Goal: Find specific page/section: Find specific page/section

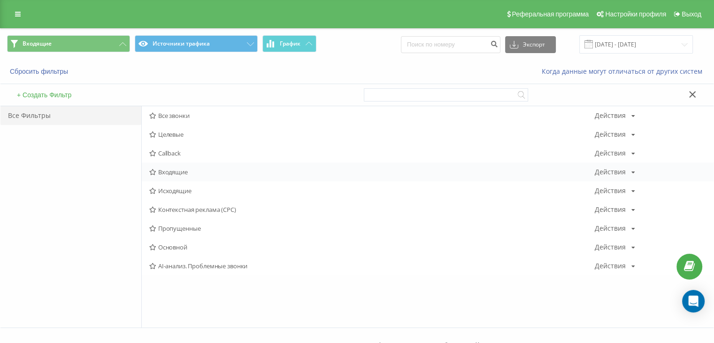
click at [205, 173] on span "Входящие" at bounding box center [371, 171] width 445 height 7
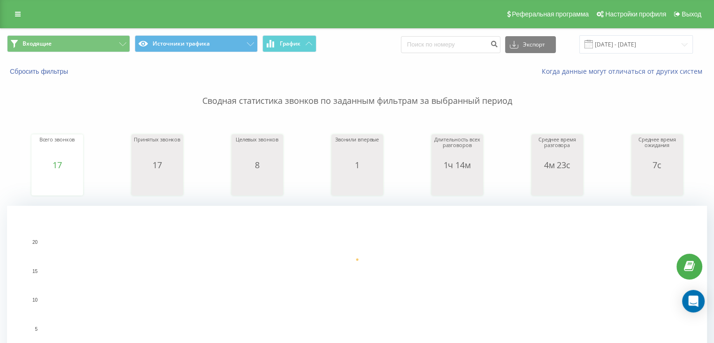
click at [74, 61] on div "Сбросить фильтры Когда данные могут отличаться от других систем" at bounding box center [356, 71] width 713 height 23
click at [110, 42] on button "Входящие" at bounding box center [68, 43] width 123 height 17
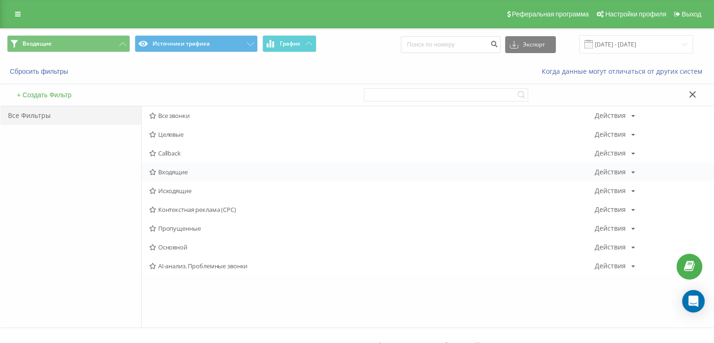
click at [175, 174] on span "Входящие" at bounding box center [371, 171] width 445 height 7
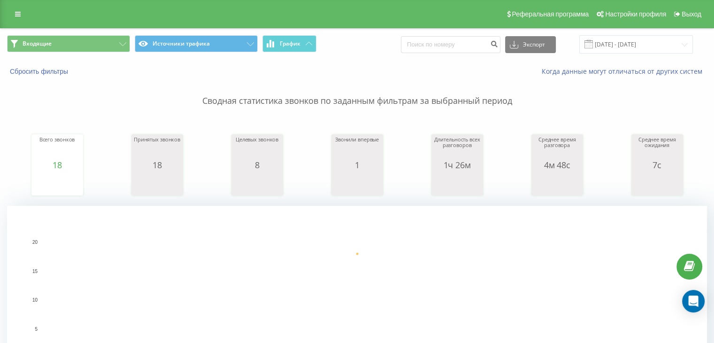
click at [67, 26] on div "Реферальная программа Настройки профиля Выход" at bounding box center [357, 14] width 714 height 28
click at [67, 42] on button "Входящие" at bounding box center [68, 43] width 123 height 17
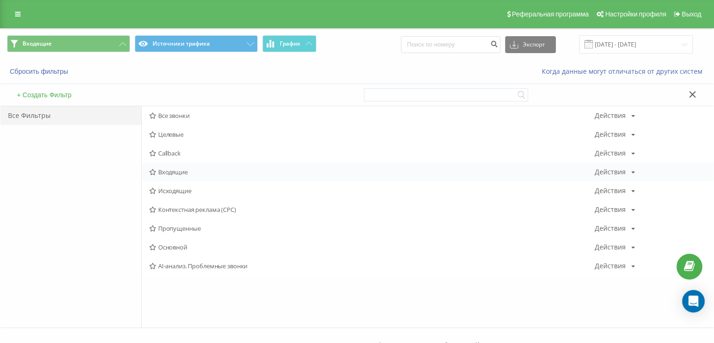
click at [200, 168] on span "Входящие" at bounding box center [371, 171] width 445 height 7
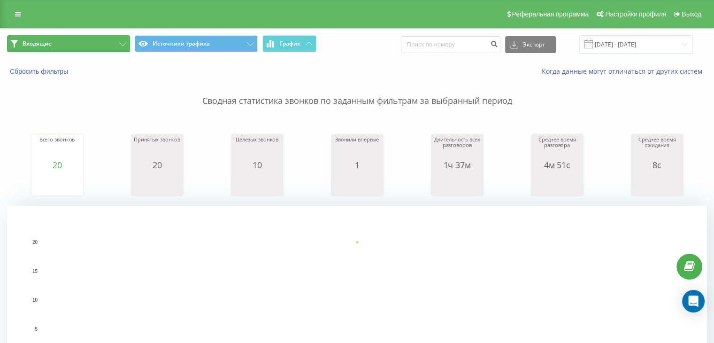
click at [84, 43] on button "Входящие" at bounding box center [68, 43] width 123 height 17
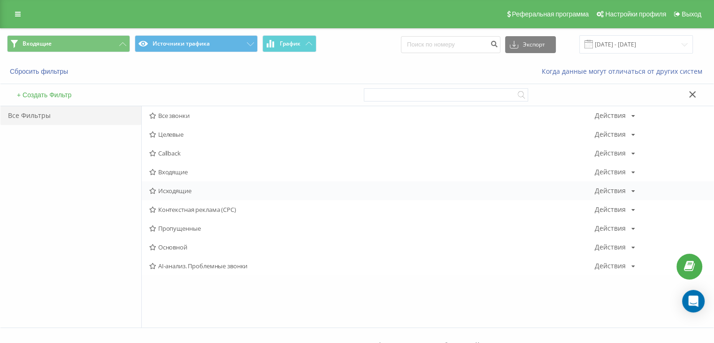
click at [195, 183] on div "Исходящие Действия Редактировать Копировать Удалить По умолчанию Поделиться" at bounding box center [428, 190] width 572 height 19
click at [188, 187] on span "Исходящие" at bounding box center [371, 190] width 445 height 7
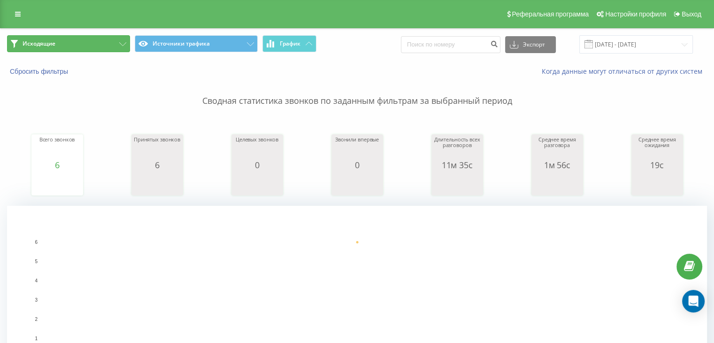
click at [107, 46] on button "Исходящие" at bounding box center [68, 43] width 123 height 17
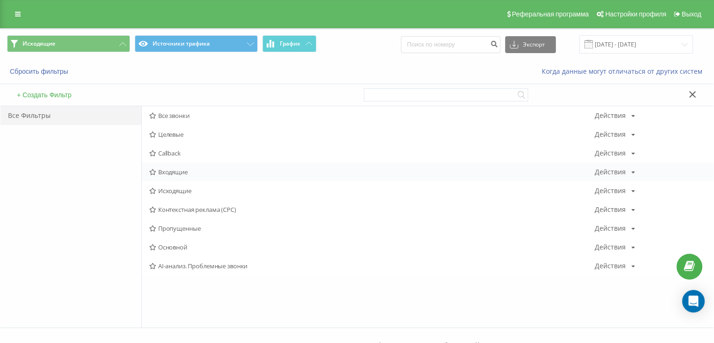
click at [197, 174] on span "Входящие" at bounding box center [371, 171] width 445 height 7
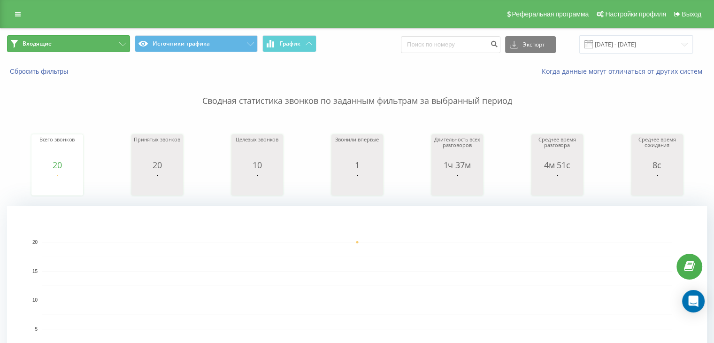
click at [109, 50] on button "Входящие" at bounding box center [68, 43] width 123 height 17
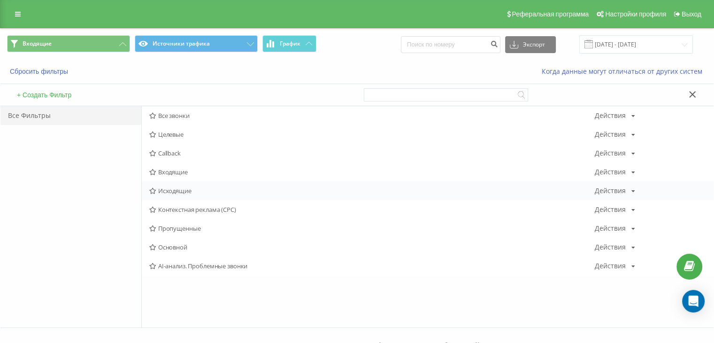
click at [203, 194] on div "Исходящие Действия Редактировать Копировать Удалить По умолчанию Поделиться" at bounding box center [428, 190] width 572 height 19
click at [175, 185] on div "Исходящие Действия Редактировать Копировать Удалить По умолчанию Поделиться" at bounding box center [428, 190] width 572 height 19
click at [172, 187] on span "Исходящие" at bounding box center [371, 190] width 445 height 7
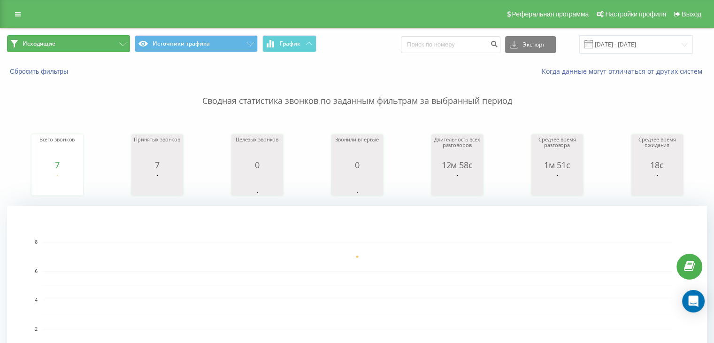
click at [97, 43] on button "Исходящие" at bounding box center [68, 43] width 123 height 17
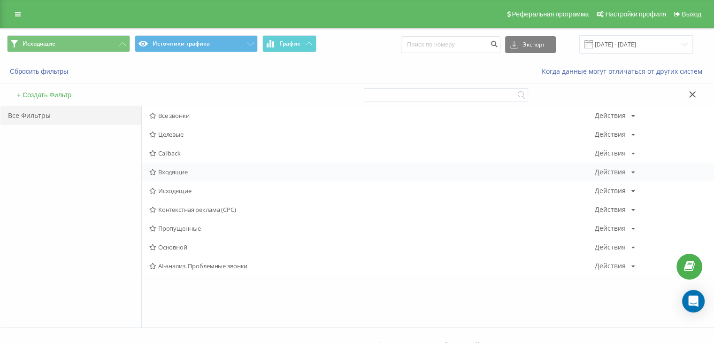
click at [182, 167] on div "Входящие Действия Редактировать Копировать Удалить По умолчанию Поделиться" at bounding box center [428, 171] width 572 height 19
click at [180, 168] on span "Входящие" at bounding box center [371, 171] width 445 height 7
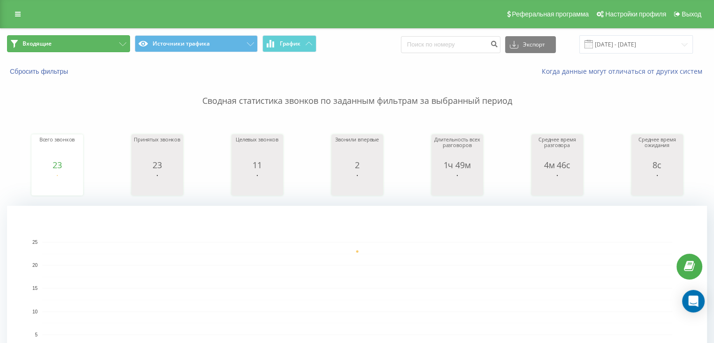
click at [100, 39] on button "Входящие" at bounding box center [68, 43] width 123 height 17
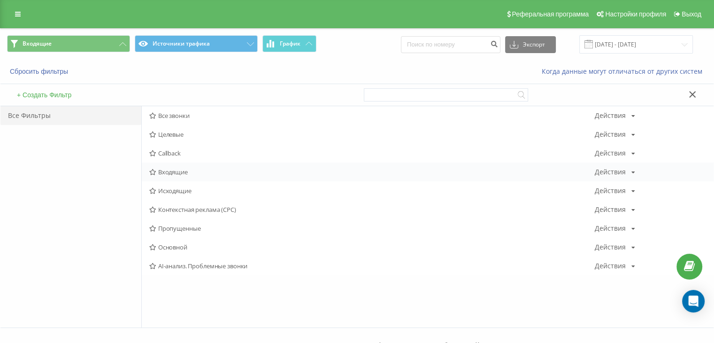
click at [176, 165] on div "Входящие Действия Редактировать Копировать Удалить По умолчанию Поделиться" at bounding box center [428, 171] width 572 height 19
click at [176, 168] on span "Входящие" at bounding box center [371, 171] width 445 height 7
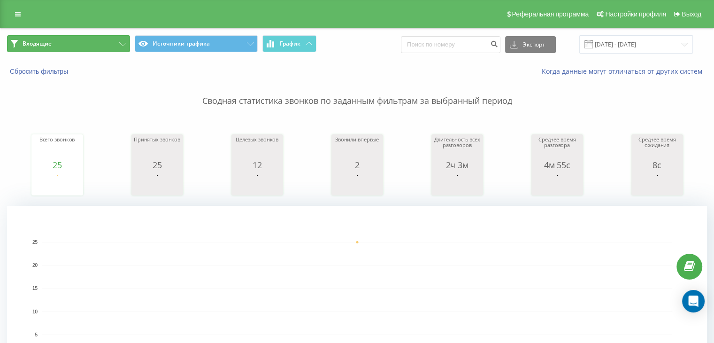
click at [76, 41] on button "Входящие" at bounding box center [68, 43] width 123 height 17
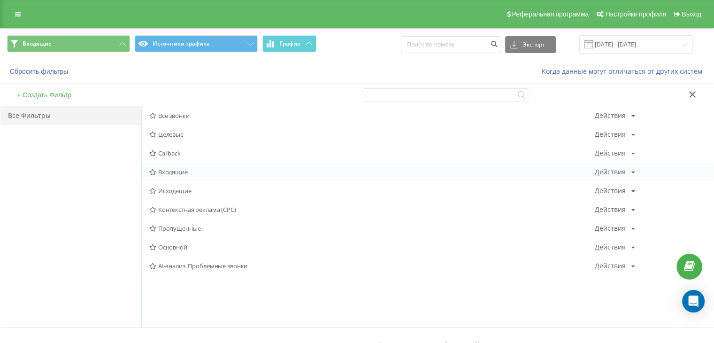
click at [185, 169] on span "Входящие" at bounding box center [371, 171] width 445 height 7
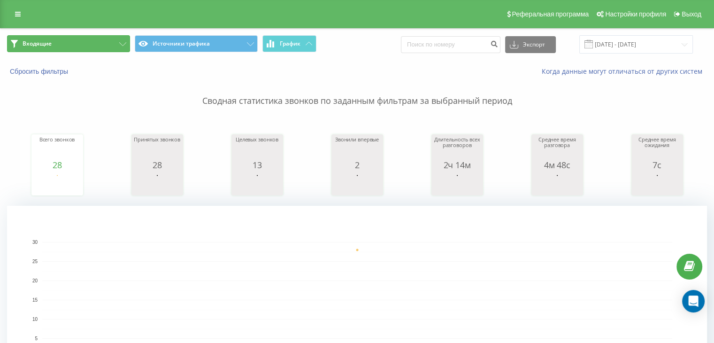
click at [99, 43] on button "Входящие" at bounding box center [68, 43] width 123 height 17
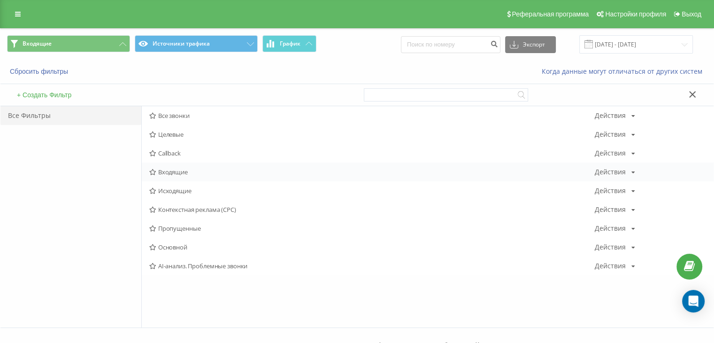
click at [190, 165] on div "Входящие Действия Редактировать Копировать Удалить По умолчанию Поделиться" at bounding box center [428, 171] width 572 height 19
click at [186, 168] on span "Входящие" at bounding box center [371, 171] width 445 height 7
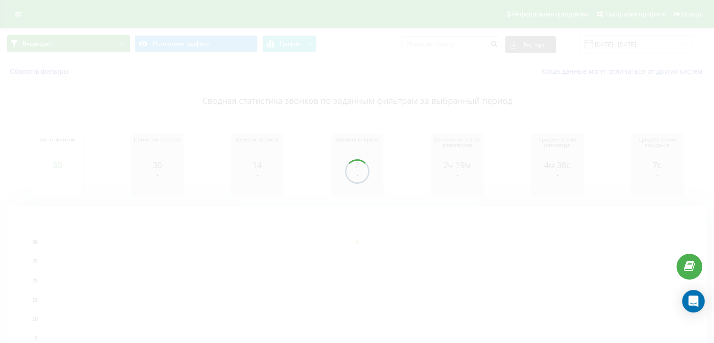
click at [101, 38] on button "Входящие" at bounding box center [68, 43] width 123 height 17
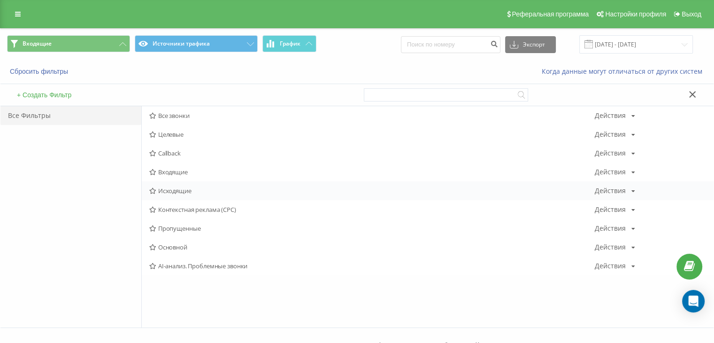
click at [176, 183] on div "Исходящие Действия Редактировать Копировать Удалить По умолчанию Поделиться" at bounding box center [428, 190] width 572 height 19
click at [177, 193] on span "Исходящие" at bounding box center [371, 190] width 445 height 7
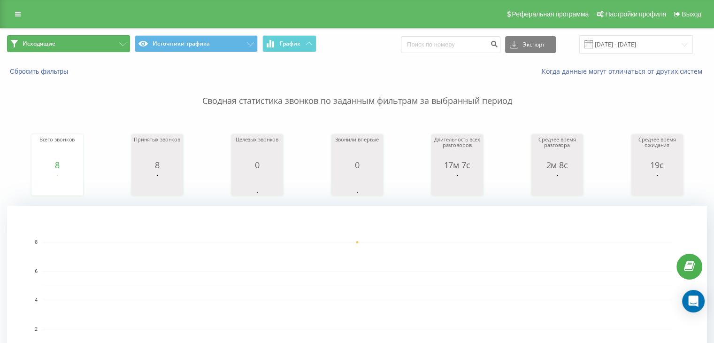
click at [96, 43] on button "Исходящие" at bounding box center [68, 43] width 123 height 17
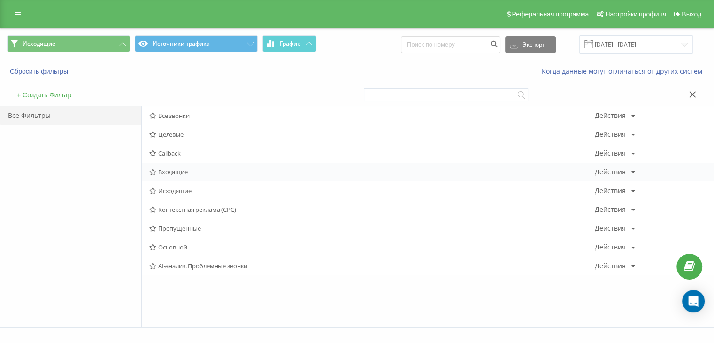
click at [173, 169] on span "Входящие" at bounding box center [371, 171] width 445 height 7
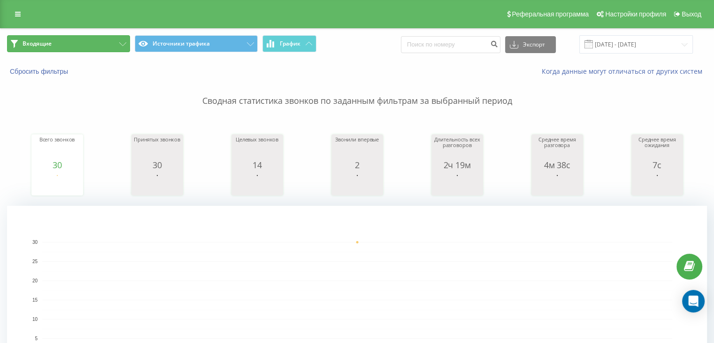
click at [97, 42] on button "Входящие" at bounding box center [68, 43] width 123 height 17
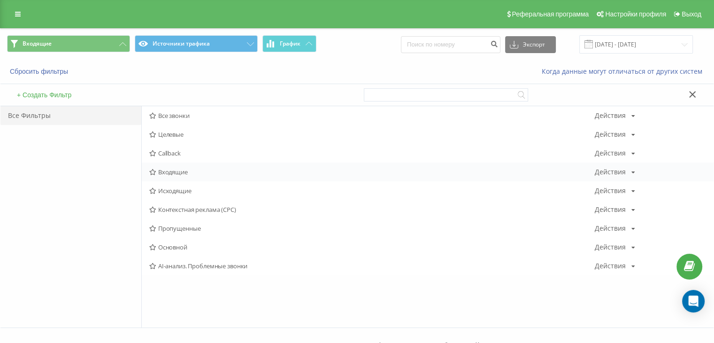
click at [167, 170] on span "Входящие" at bounding box center [371, 171] width 445 height 7
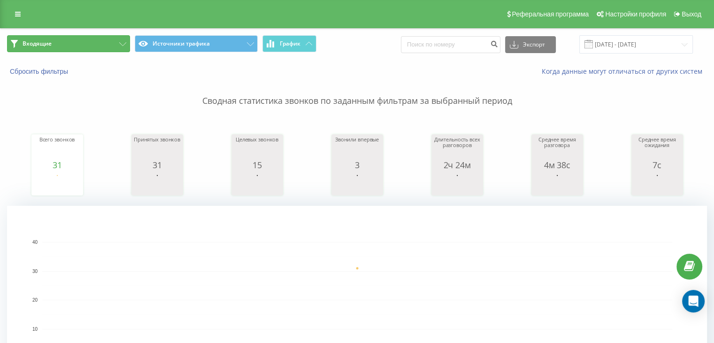
click at [101, 40] on button "Входящие" at bounding box center [68, 43] width 123 height 17
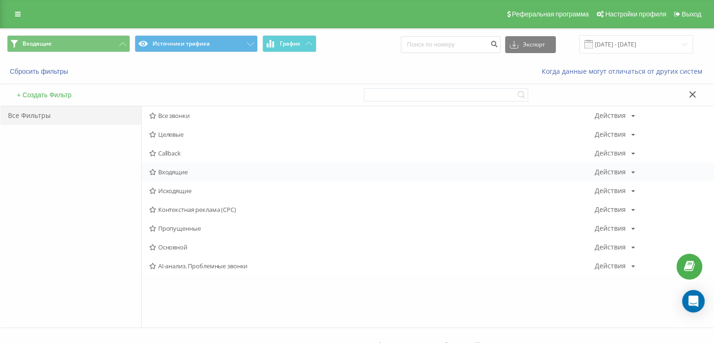
click at [191, 168] on div "Входящие Действия Редактировать Копировать Удалить По умолчанию Поделиться" at bounding box center [428, 171] width 572 height 19
click at [170, 169] on span "Входящие" at bounding box center [371, 171] width 445 height 7
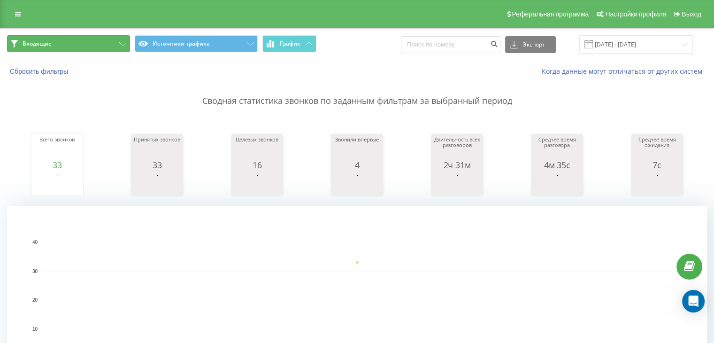
click at [55, 42] on button "Входящие" at bounding box center [68, 43] width 123 height 17
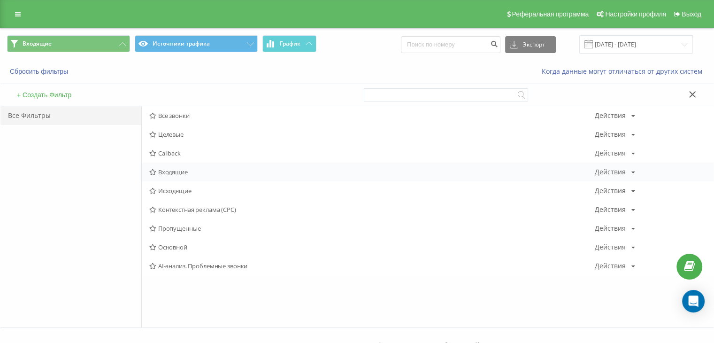
click at [173, 177] on div "Входящие Действия Редактировать Копировать Удалить По умолчанию Поделиться" at bounding box center [428, 171] width 572 height 19
click at [178, 172] on span "Входящие" at bounding box center [371, 171] width 445 height 7
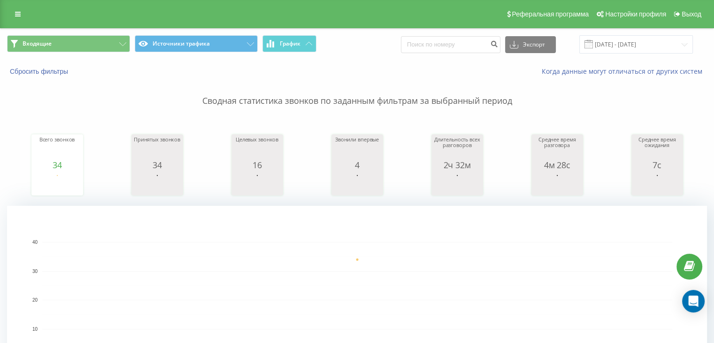
click at [80, 34] on div "Входящие Источники трафика График Экспорт .csv .xls .xlsx [DATE] - [DATE]" at bounding box center [356, 44] width 713 height 31
click at [94, 43] on button "Входящие" at bounding box center [68, 43] width 123 height 17
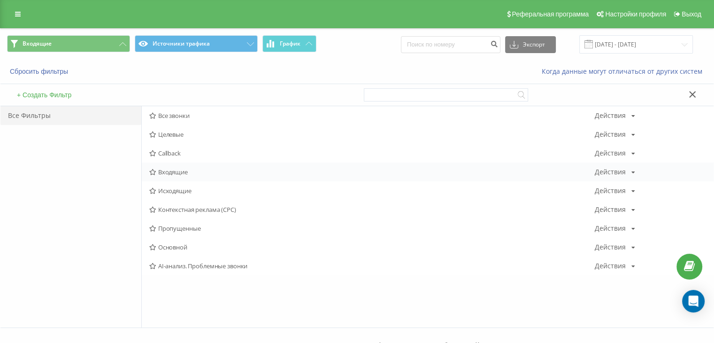
click at [186, 172] on span "Входящие" at bounding box center [371, 171] width 445 height 7
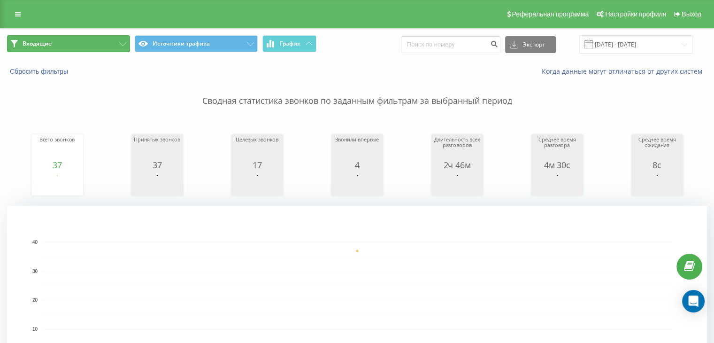
click at [101, 46] on button "Входящие" at bounding box center [68, 43] width 123 height 17
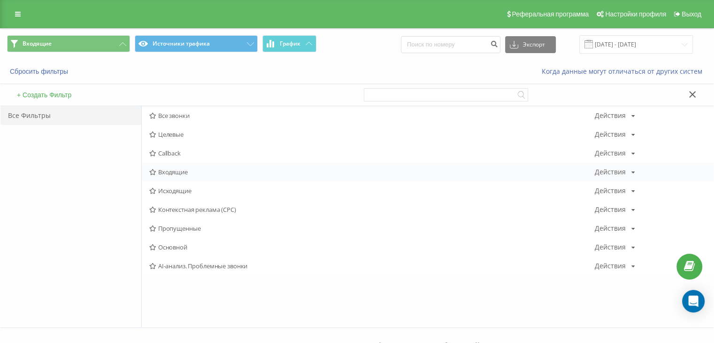
click at [160, 169] on span "Входящие" at bounding box center [371, 171] width 445 height 7
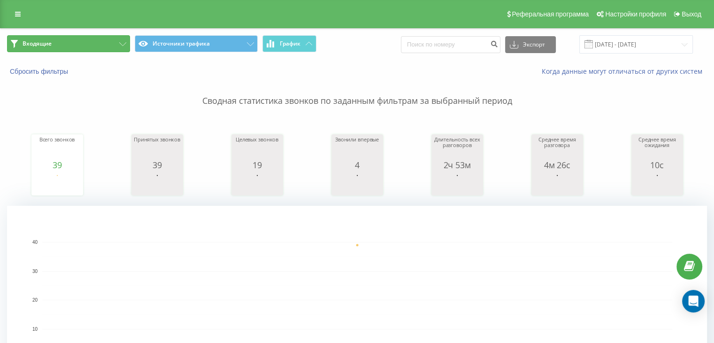
click at [73, 37] on button "Входящие" at bounding box center [68, 43] width 123 height 17
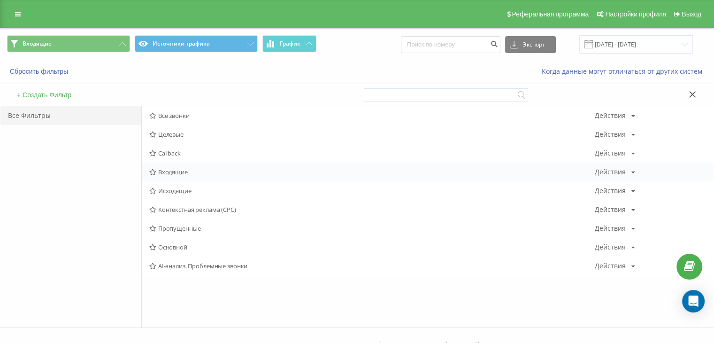
click at [206, 168] on div "Входящие Действия Редактировать Копировать Удалить По умолчанию Поделиться" at bounding box center [428, 171] width 572 height 19
click at [191, 171] on span "Входящие" at bounding box center [371, 171] width 445 height 7
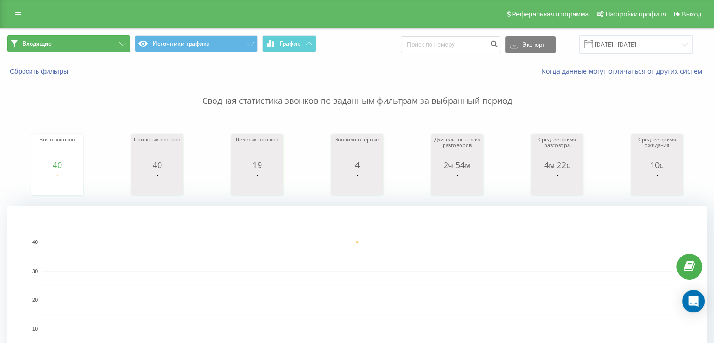
click at [102, 46] on button "Входящие" at bounding box center [68, 43] width 123 height 17
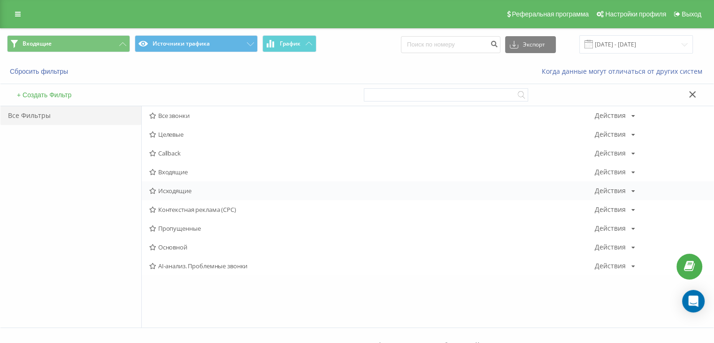
click at [201, 187] on span "Исходящие" at bounding box center [371, 190] width 445 height 7
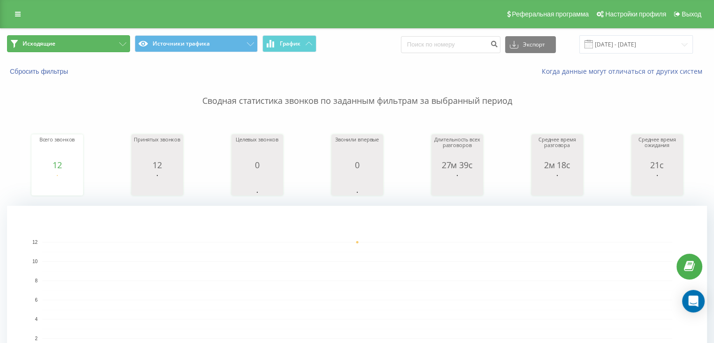
click at [90, 42] on button "Исходящие" at bounding box center [68, 43] width 123 height 17
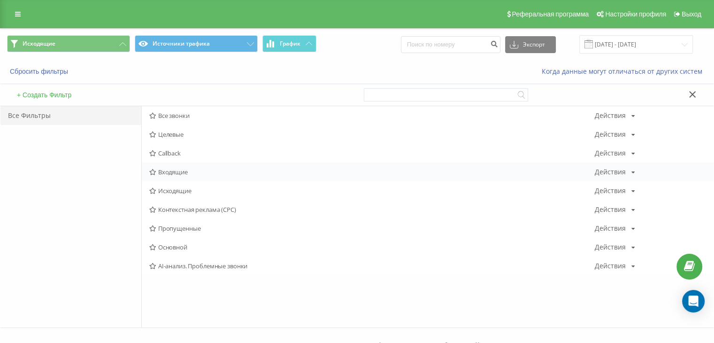
click at [181, 164] on div "Входящие Действия Редактировать Копировать Удалить По умолчанию Поделиться" at bounding box center [428, 171] width 572 height 19
click at [178, 168] on span "Входящие" at bounding box center [371, 171] width 445 height 7
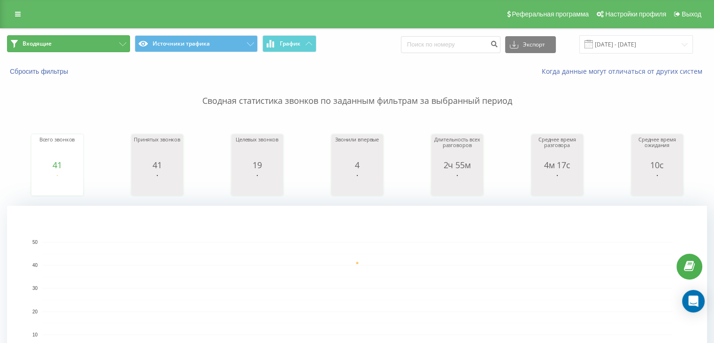
click at [66, 36] on button "Входящие" at bounding box center [68, 43] width 123 height 17
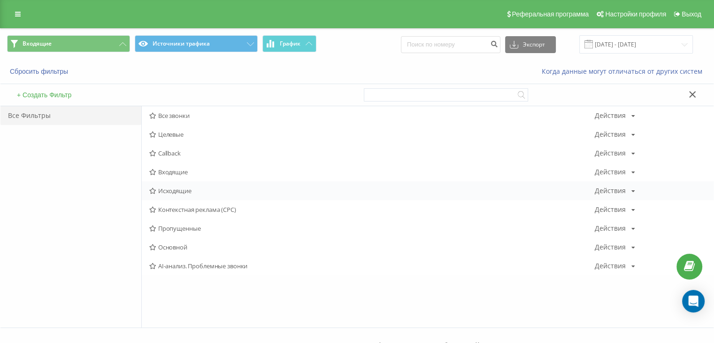
click at [178, 193] on span "Исходящие" at bounding box center [371, 190] width 445 height 7
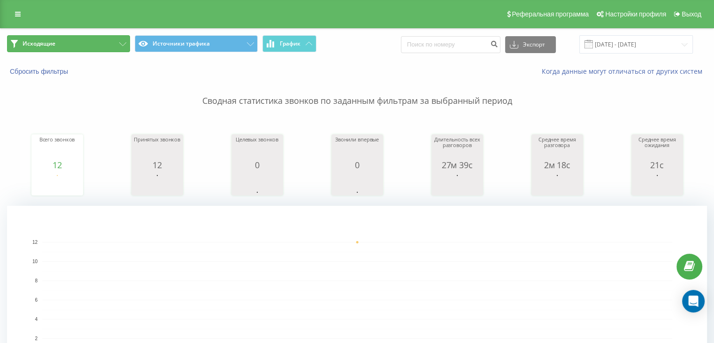
click at [68, 46] on button "Исходящие" at bounding box center [68, 43] width 123 height 17
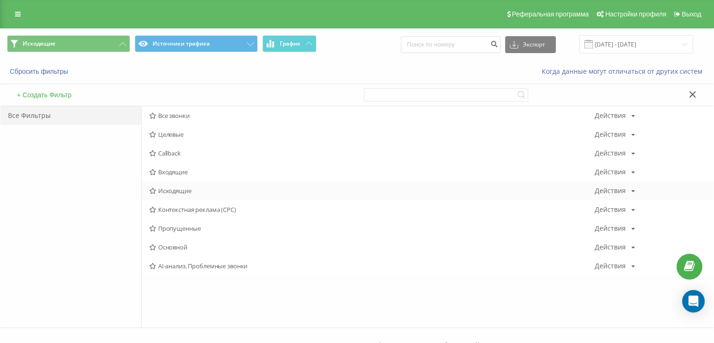
click at [173, 194] on span "Исходящие" at bounding box center [371, 190] width 445 height 7
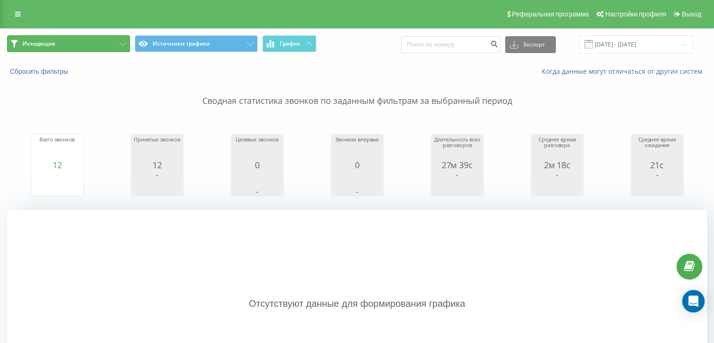
click at [106, 43] on button "Исходящие" at bounding box center [68, 43] width 123 height 17
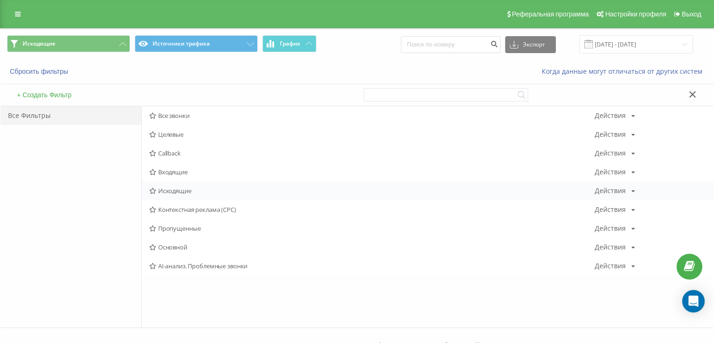
click at [200, 195] on div "Исходящие Действия Редактировать Копировать Удалить По умолчанию Поделиться" at bounding box center [428, 190] width 572 height 19
click at [190, 191] on span "Исходящие" at bounding box center [371, 190] width 445 height 7
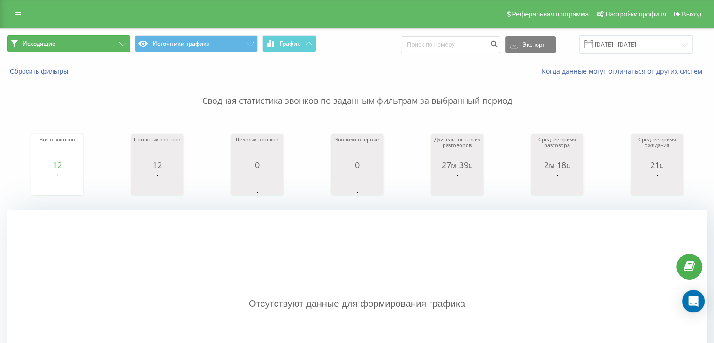
click at [69, 47] on button "Исходящие" at bounding box center [68, 43] width 123 height 17
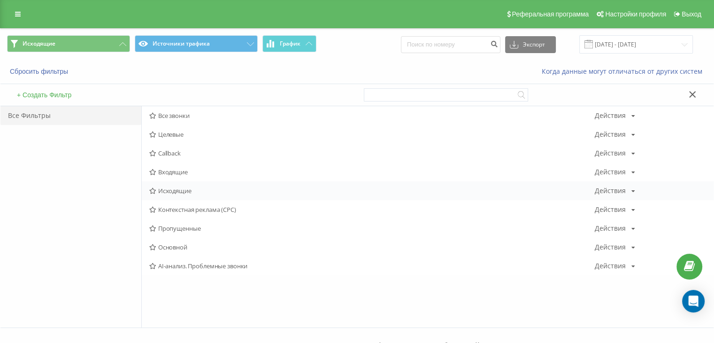
click at [165, 193] on span "Исходящие" at bounding box center [371, 190] width 445 height 7
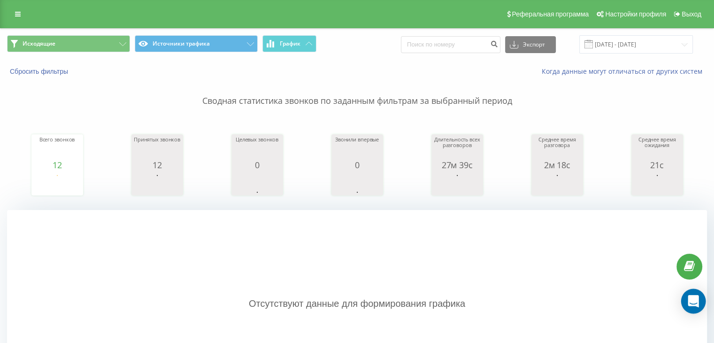
click at [698, 301] on div "Open Intercom Messenger" at bounding box center [693, 301] width 25 height 25
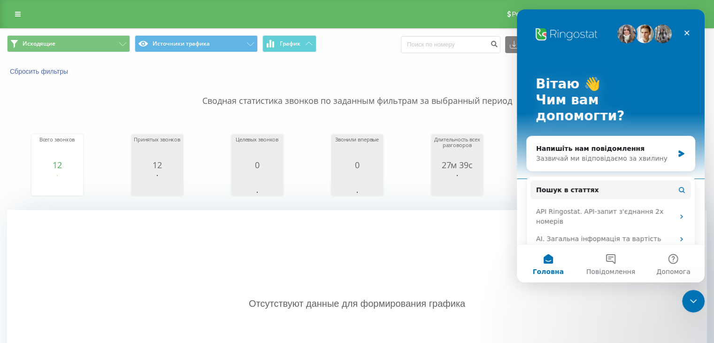
click at [693, 302] on icon "Закрити програму для спілкування Intercom" at bounding box center [693, 301] width 7 height 4
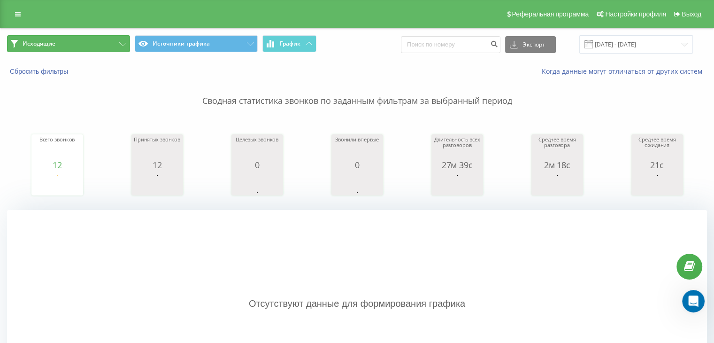
click at [83, 35] on button "Исходящие" at bounding box center [68, 43] width 123 height 17
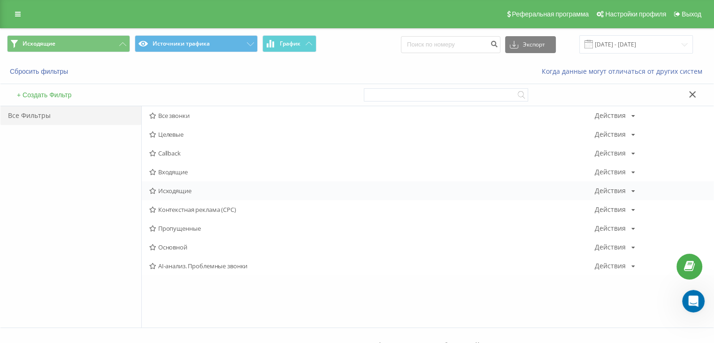
click at [194, 190] on span "Исходящие" at bounding box center [371, 190] width 445 height 7
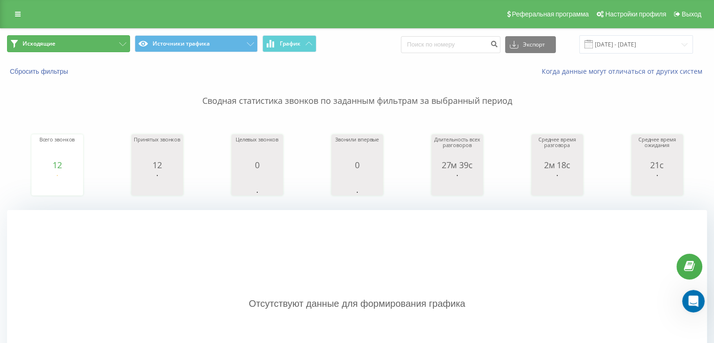
click at [100, 44] on button "Исходящие" at bounding box center [68, 43] width 123 height 17
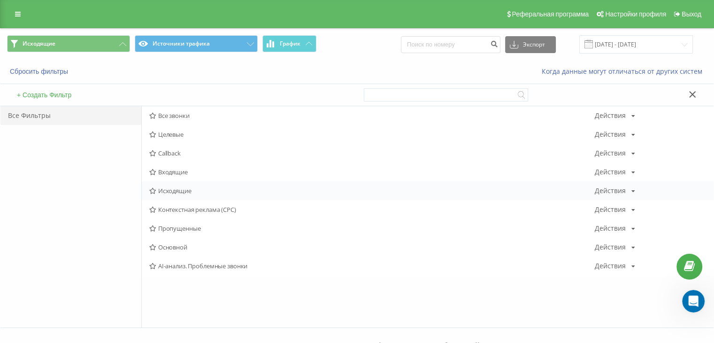
click at [205, 191] on span "Исходящие" at bounding box center [371, 190] width 445 height 7
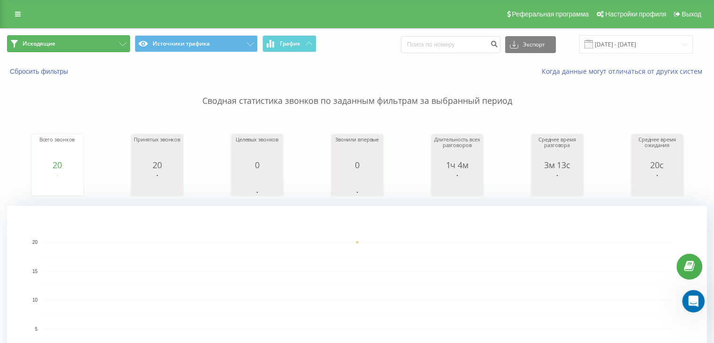
click at [114, 42] on button "Исходящие" at bounding box center [68, 43] width 123 height 17
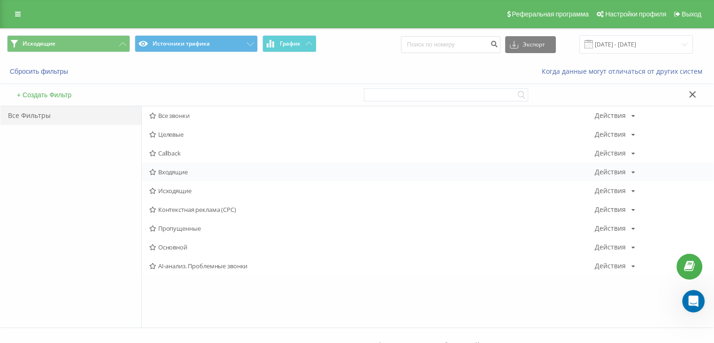
click at [173, 180] on div "Входящие Действия Редактировать Копировать Удалить По умолчанию Поделиться" at bounding box center [428, 171] width 572 height 19
click at [172, 175] on span "Входящие" at bounding box center [371, 171] width 445 height 7
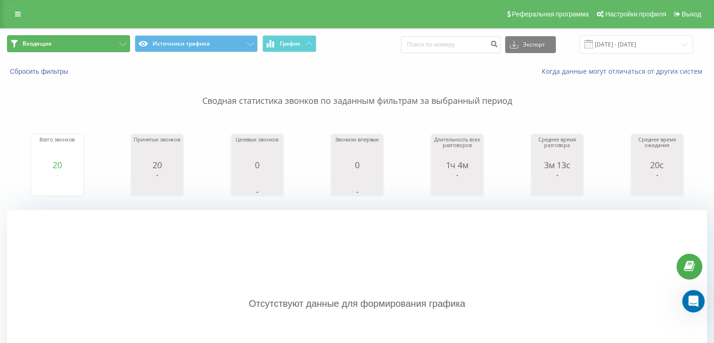
click at [108, 47] on button "Входящие" at bounding box center [68, 43] width 123 height 17
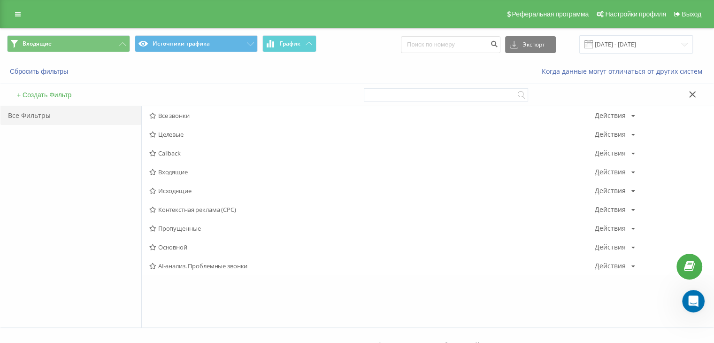
click at [166, 188] on span "Исходящие" at bounding box center [371, 190] width 445 height 7
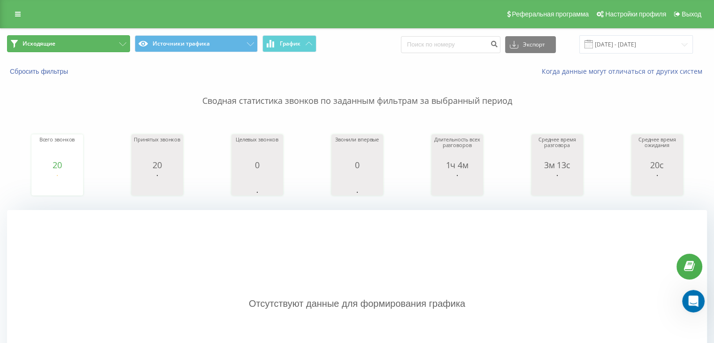
click at [127, 46] on button "Исходящие" at bounding box center [68, 43] width 123 height 17
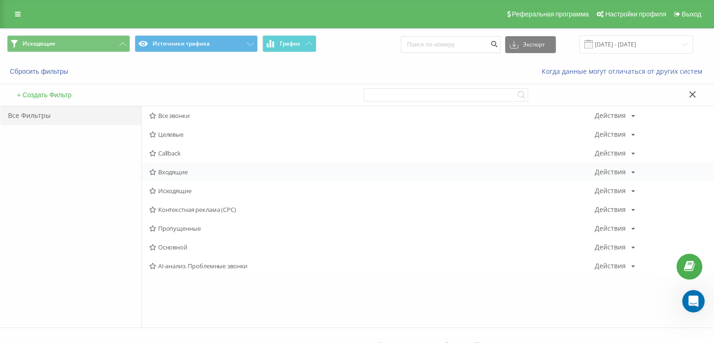
click at [175, 171] on span "Входящие" at bounding box center [371, 171] width 445 height 7
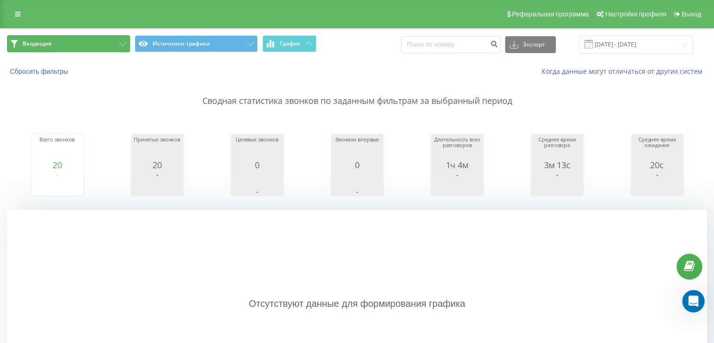
click at [117, 43] on button "Входящие" at bounding box center [68, 43] width 123 height 17
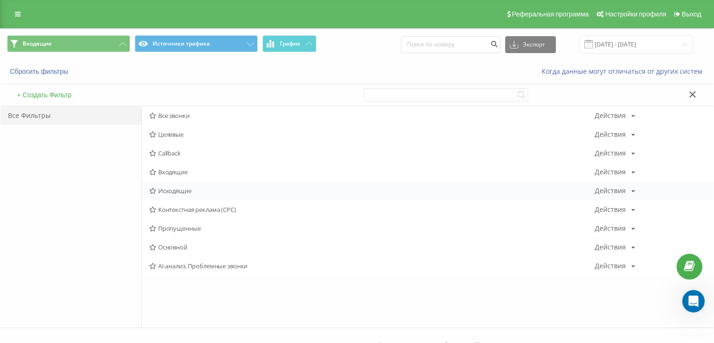
click at [195, 184] on div "Исходящие Действия Редактировать Копировать Удалить По умолчанию Поделиться" at bounding box center [428, 190] width 572 height 19
click at [195, 190] on span "Исходящие" at bounding box center [371, 190] width 445 height 7
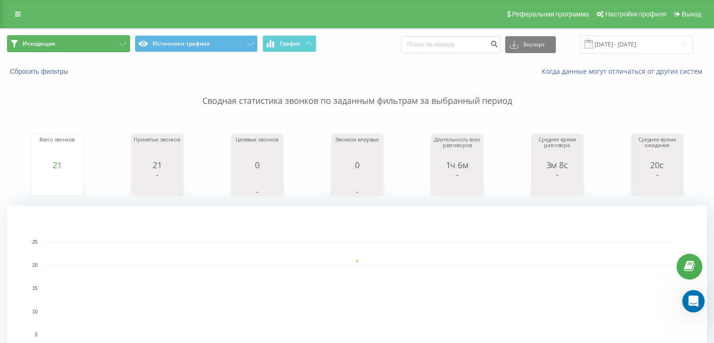
click at [84, 42] on button "Исходящие" at bounding box center [68, 43] width 123 height 17
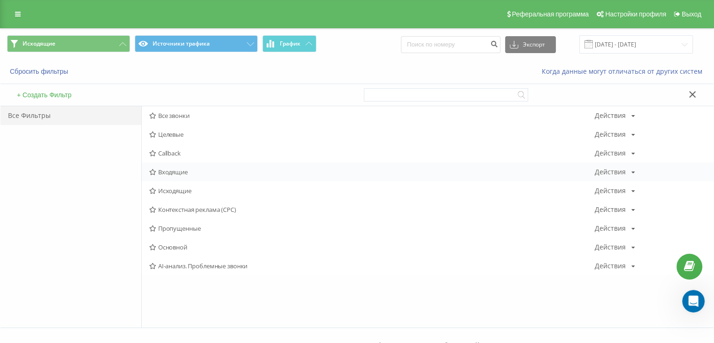
click at [164, 169] on span "Входящие" at bounding box center [371, 171] width 445 height 7
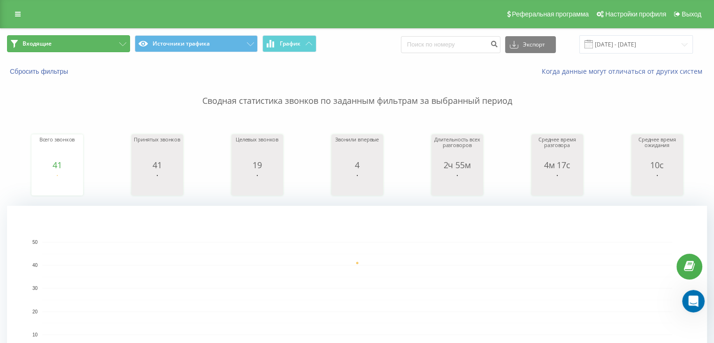
click at [96, 46] on button "Входящие" at bounding box center [68, 43] width 123 height 17
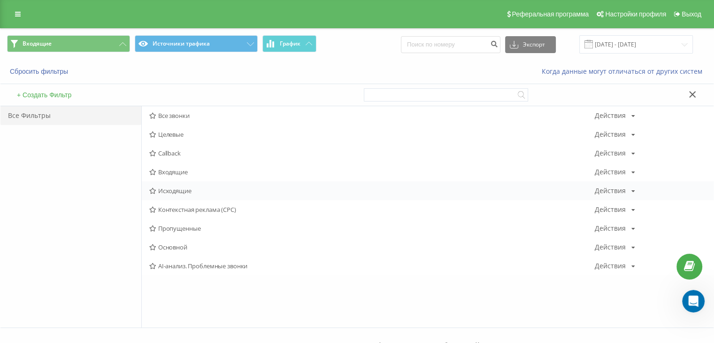
click at [177, 188] on span "Исходящие" at bounding box center [371, 190] width 445 height 7
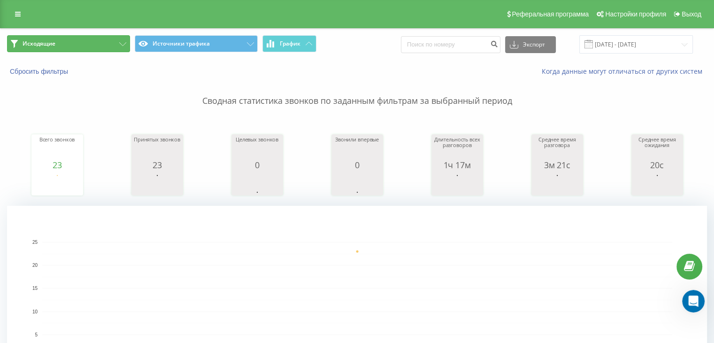
click at [98, 43] on button "Исходящие" at bounding box center [68, 43] width 123 height 17
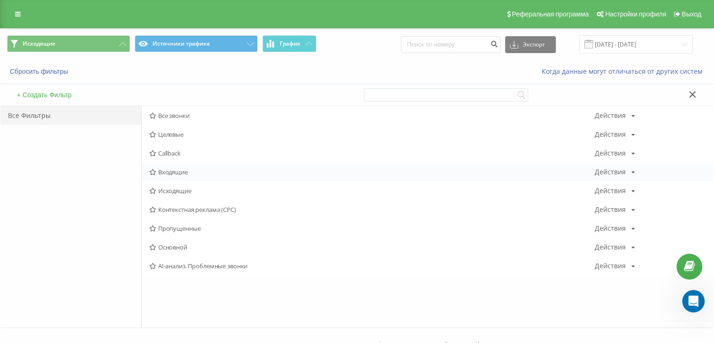
click at [159, 164] on div "Входящие Действия Редактировать Копировать Удалить По умолчанию Поделиться" at bounding box center [428, 171] width 572 height 19
click at [176, 171] on span "Входящие" at bounding box center [371, 171] width 445 height 7
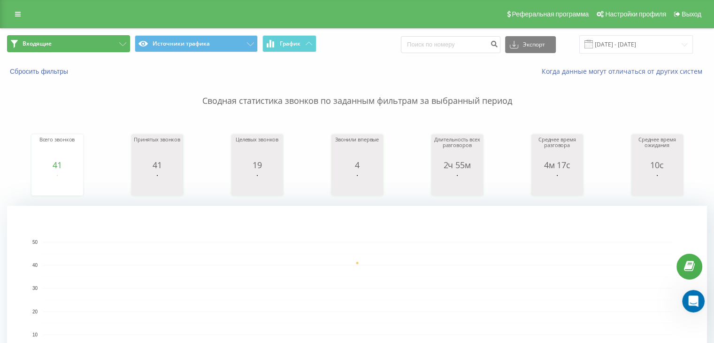
click at [109, 46] on button "Входящие" at bounding box center [68, 43] width 123 height 17
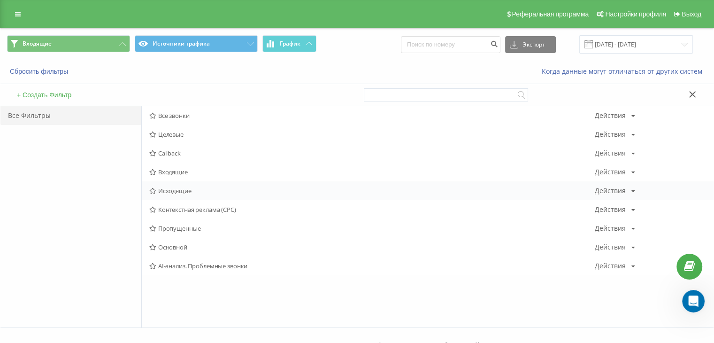
click at [185, 184] on div "Исходящие Действия Редактировать Копировать Удалить По умолчанию Поделиться" at bounding box center [428, 190] width 572 height 19
click at [183, 187] on span "Исходящие" at bounding box center [371, 190] width 445 height 7
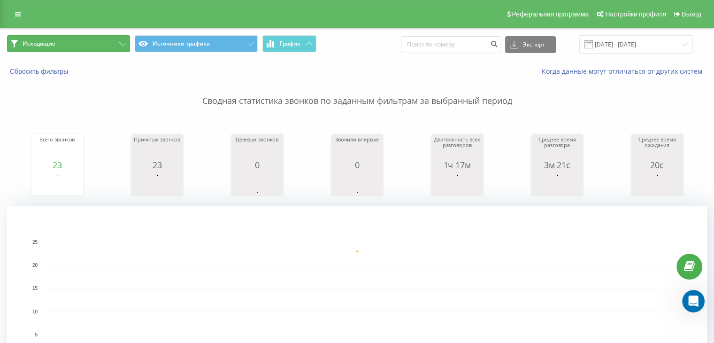
click at [116, 49] on button "Исходящие" at bounding box center [68, 43] width 123 height 17
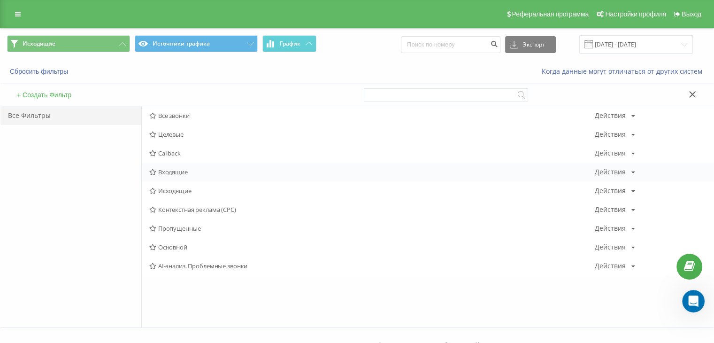
click at [193, 164] on div "Входящие Действия Редактировать Копировать Удалить По умолчанию Поделиться" at bounding box center [428, 171] width 572 height 19
click at [193, 169] on span "Входящие" at bounding box center [371, 171] width 445 height 7
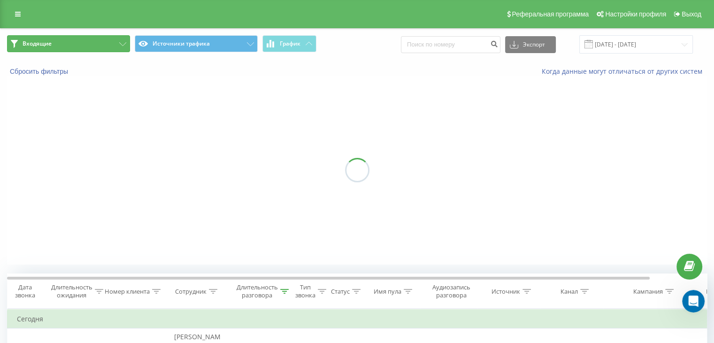
click at [124, 45] on icon at bounding box center [122, 44] width 7 height 4
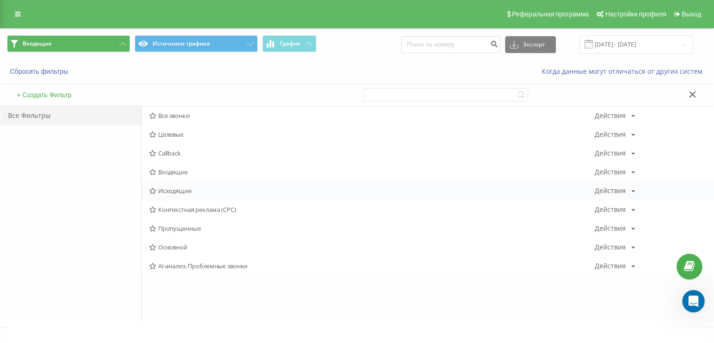
click at [174, 187] on span "Исходящие" at bounding box center [371, 190] width 445 height 7
